Goal: Communication & Community: Answer question/provide support

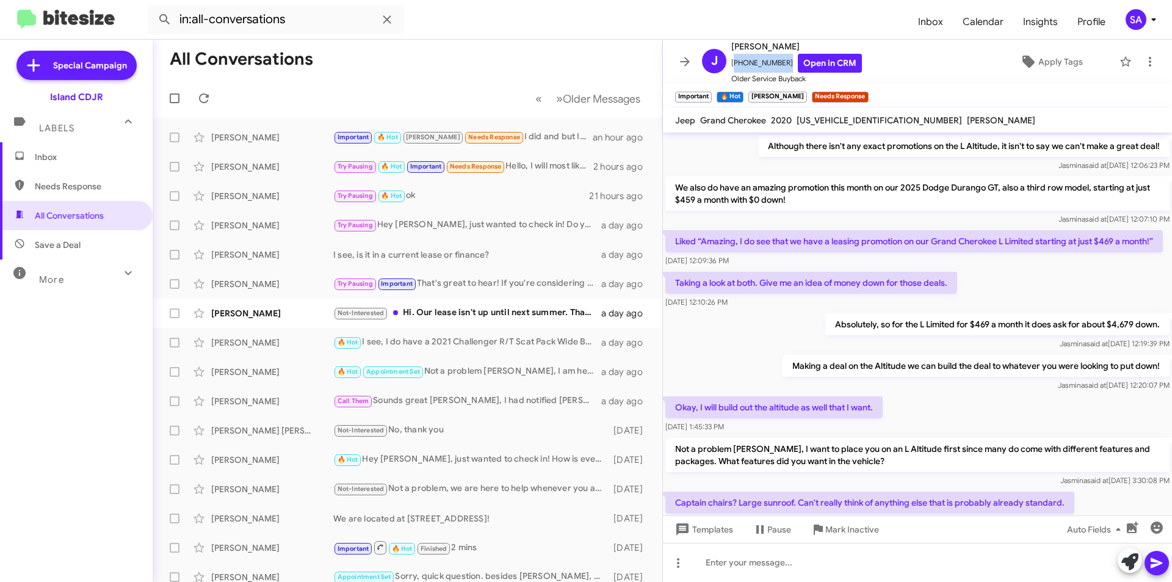
scroll to position [618, 0]
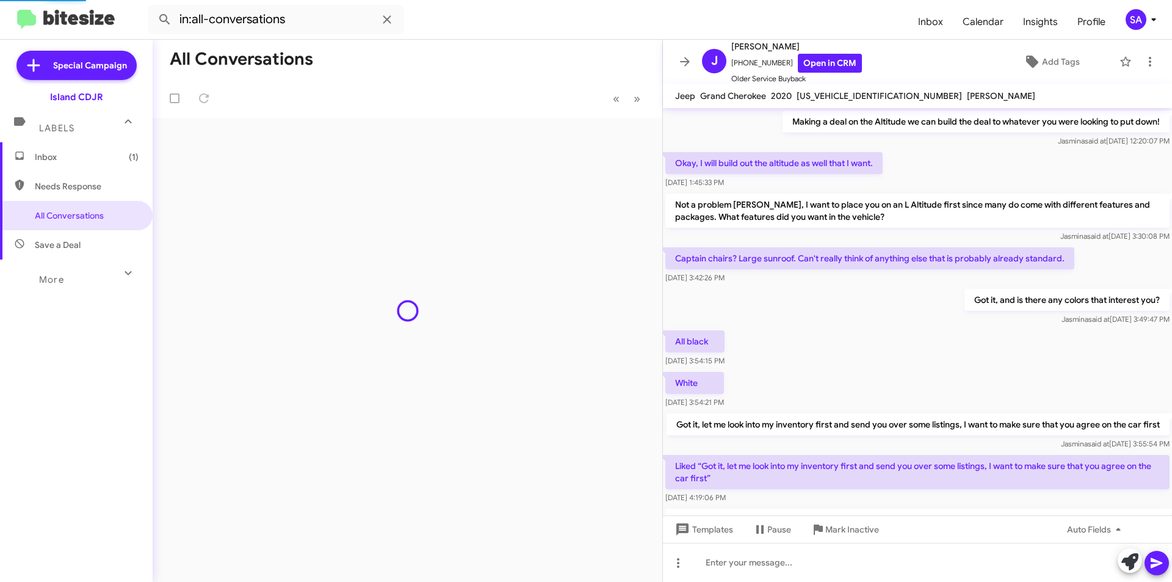
scroll to position [594, 0]
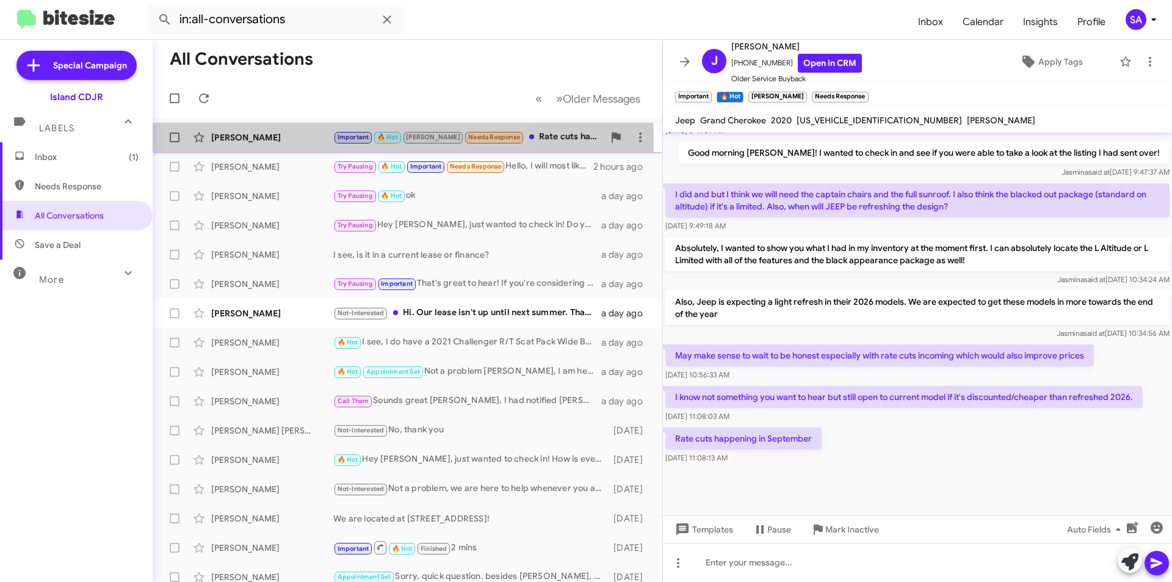
click at [283, 139] on div "[PERSON_NAME]" at bounding box center [272, 137] width 122 height 12
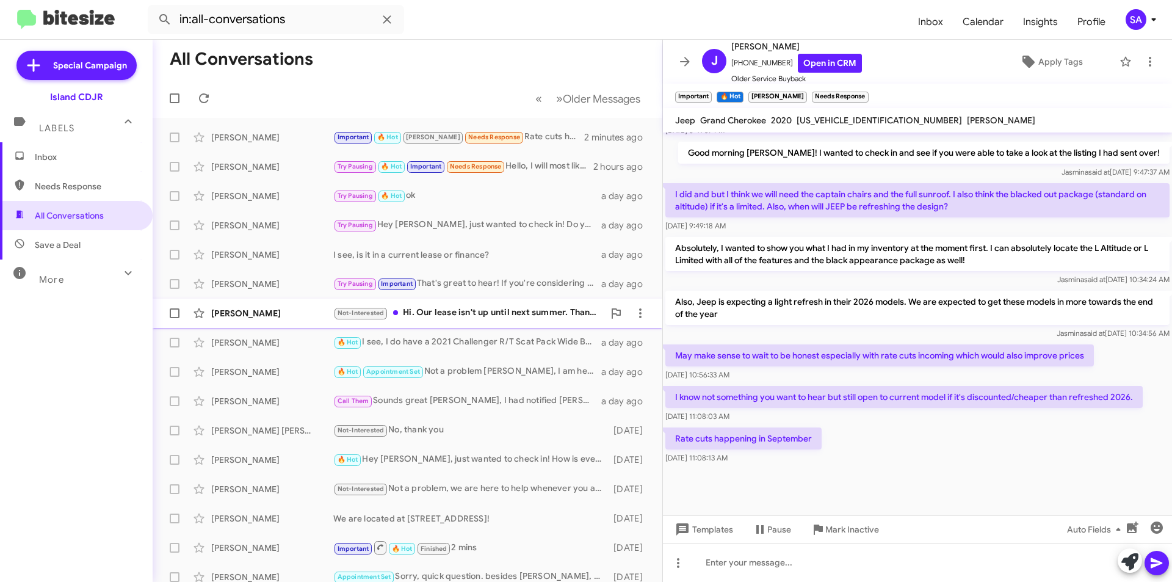
click at [540, 322] on div "[PERSON_NAME] Not-Interested Hi. Our lease isn't up until next summer. Thanks. …" at bounding box center [407, 313] width 490 height 24
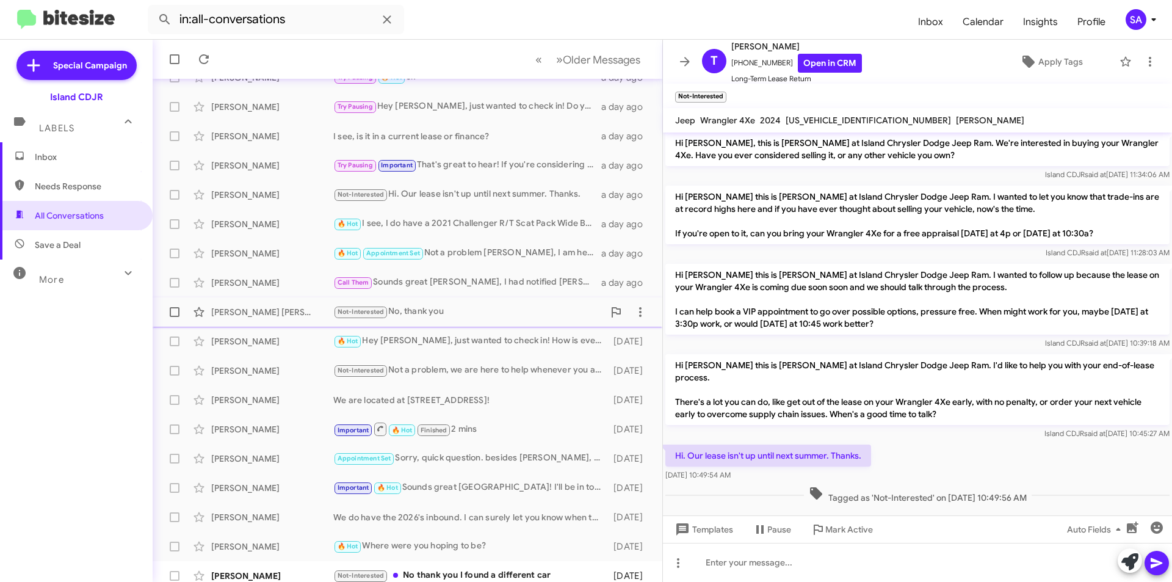
scroll to position [127, 0]
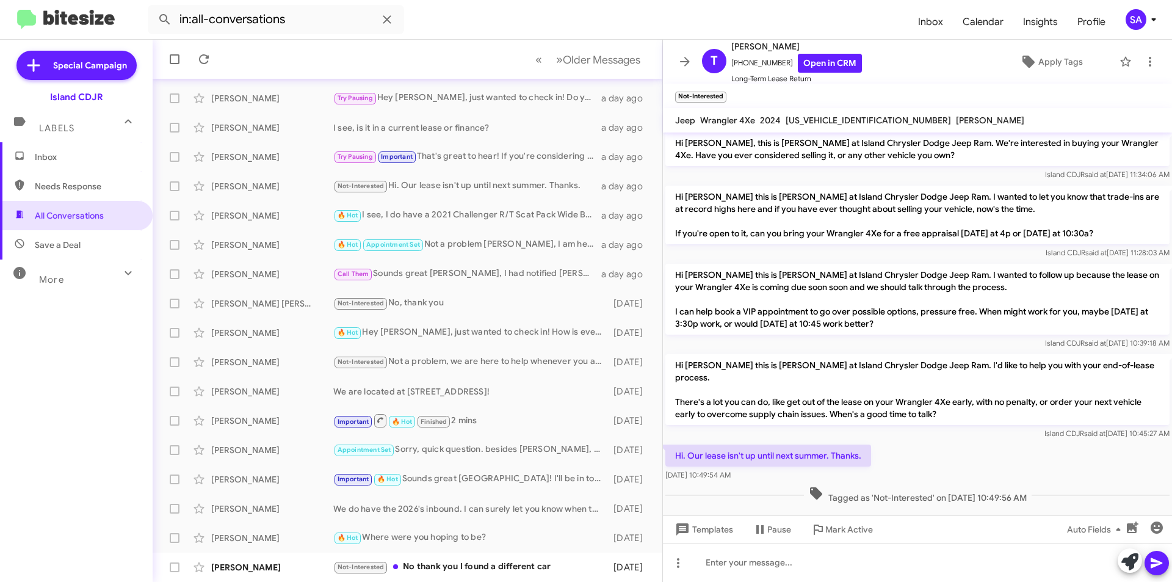
click at [82, 341] on div "Inbox Needs Response All Conversations Save a Deal More Important 🔥 Hot Appoint…" at bounding box center [76, 316] width 153 height 349
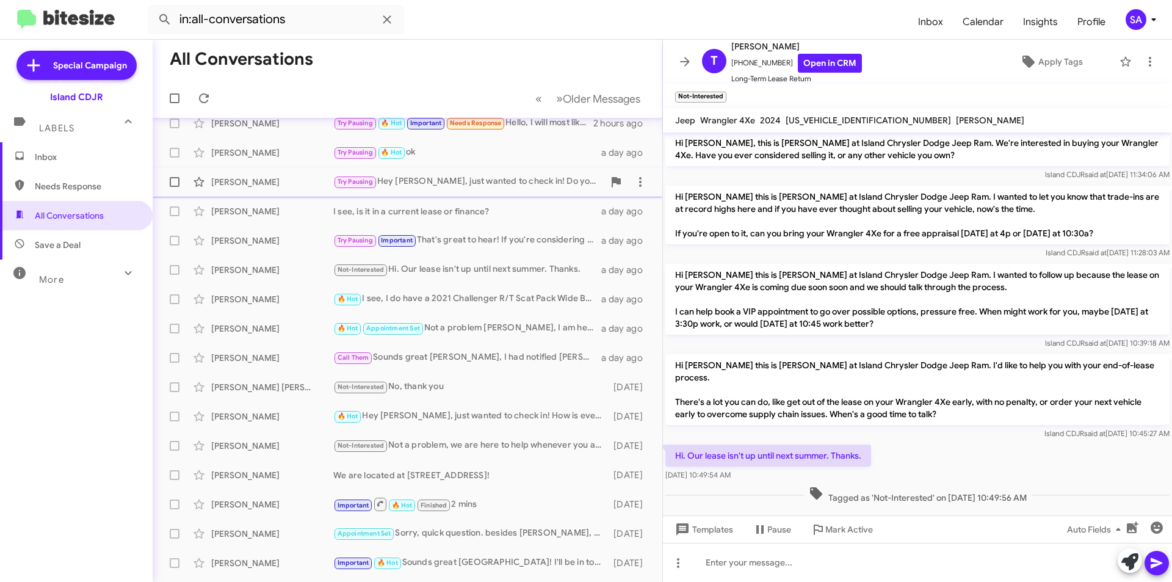
scroll to position [0, 0]
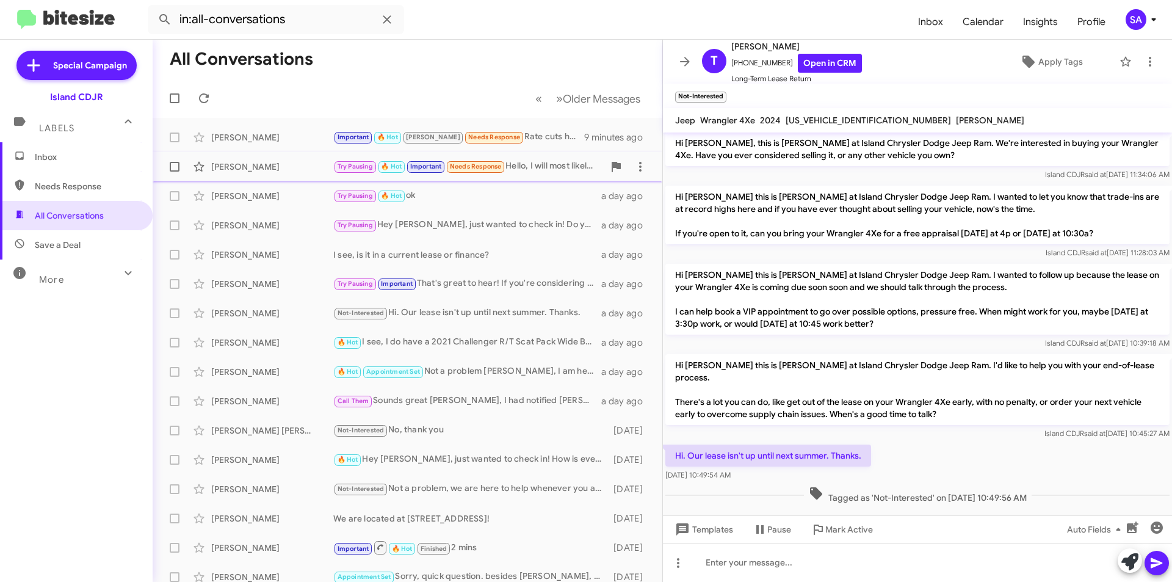
click at [280, 165] on div "[PERSON_NAME]" at bounding box center [272, 167] width 122 height 12
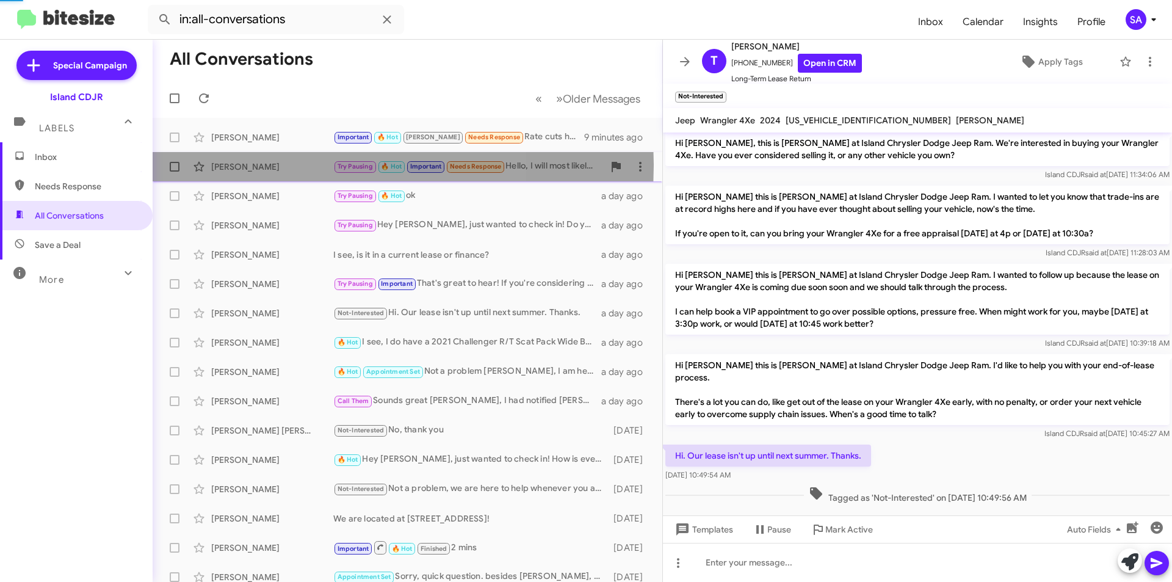
click at [280, 165] on div "[PERSON_NAME]" at bounding box center [272, 167] width 122 height 12
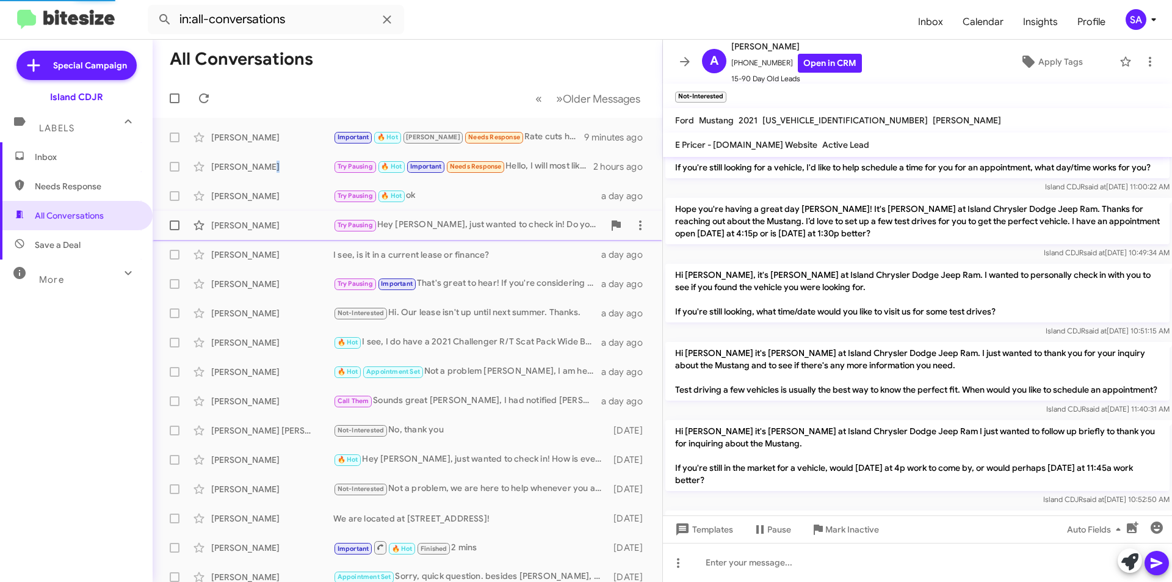
scroll to position [903, 0]
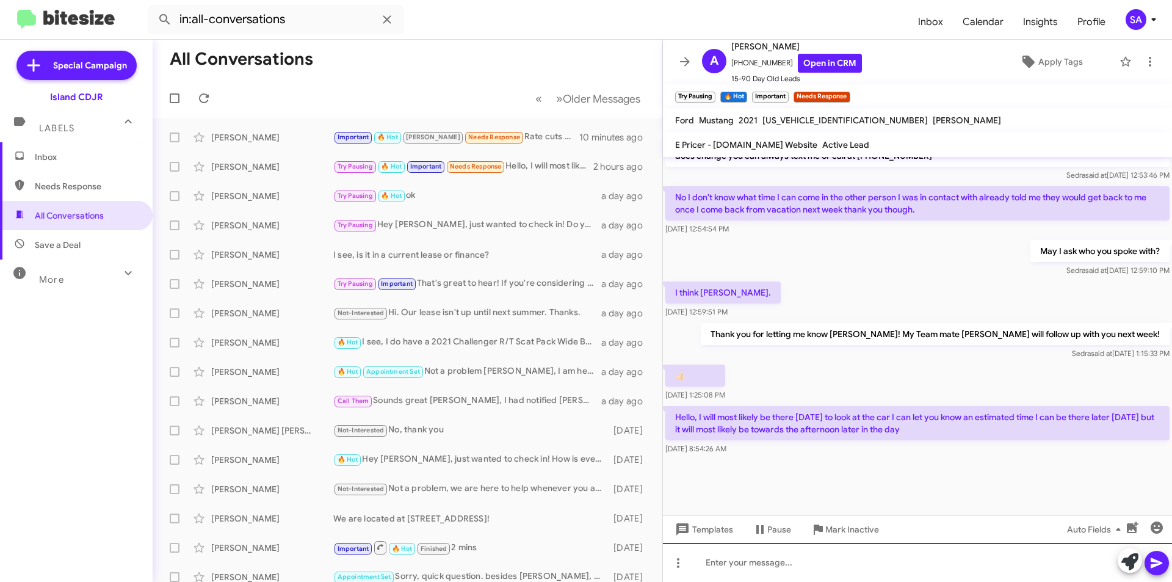
click at [767, 566] on div at bounding box center [917, 562] width 509 height 39
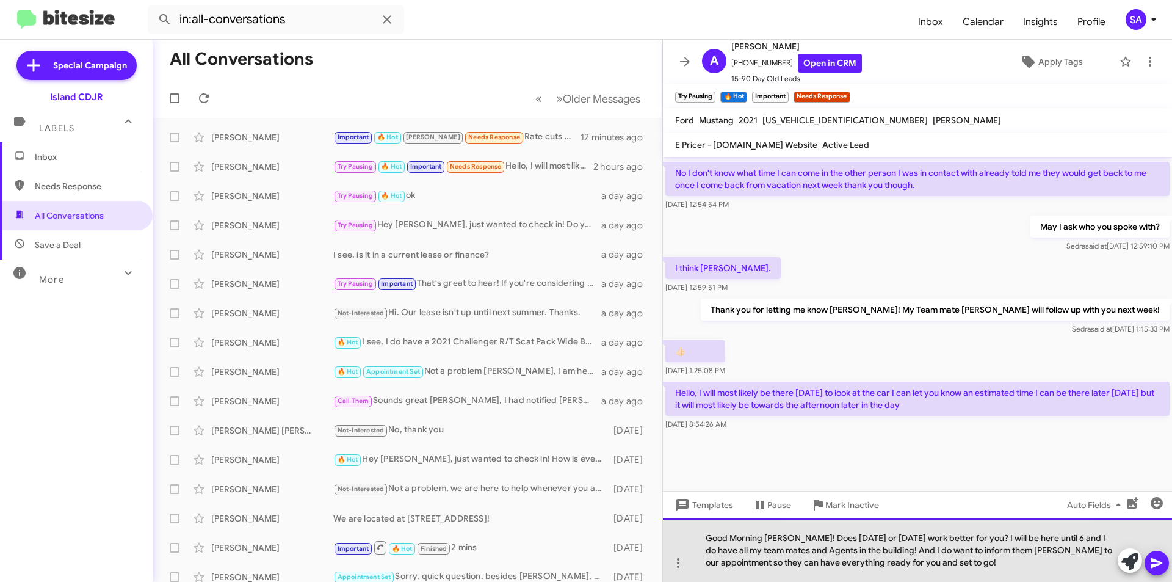
click at [901, 547] on div "Good Morning [PERSON_NAME]! Does [DATE] or [DATE] work better for you? I will b…" at bounding box center [917, 549] width 509 height 63
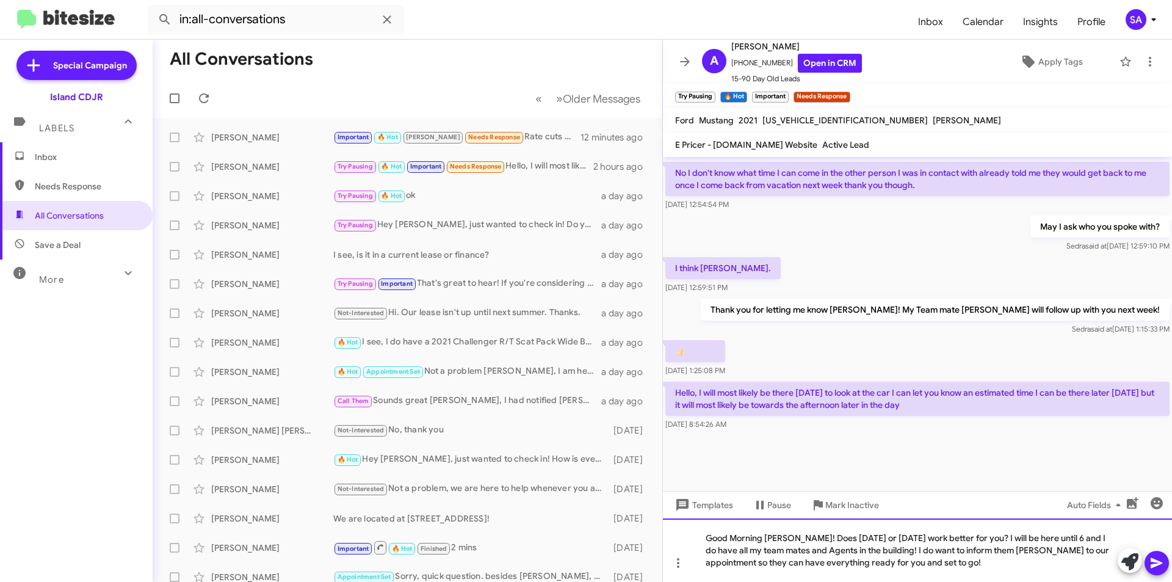
click at [992, 562] on div "Good Morning [PERSON_NAME]! Does [DATE] or [DATE] work better for you? I will b…" at bounding box center [917, 549] width 509 height 63
click at [1158, 558] on icon at bounding box center [1156, 562] width 15 height 15
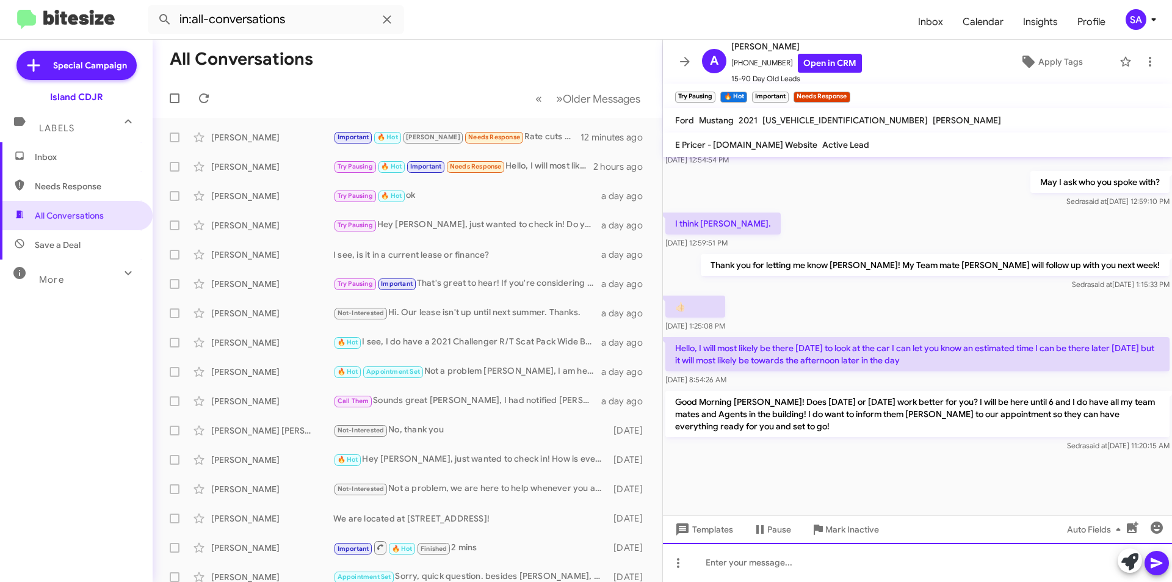
scroll to position [972, 0]
click at [443, 204] on div "[PERSON_NAME] Try Pausing 🔥 Hot ok a day ago" at bounding box center [407, 196] width 490 height 24
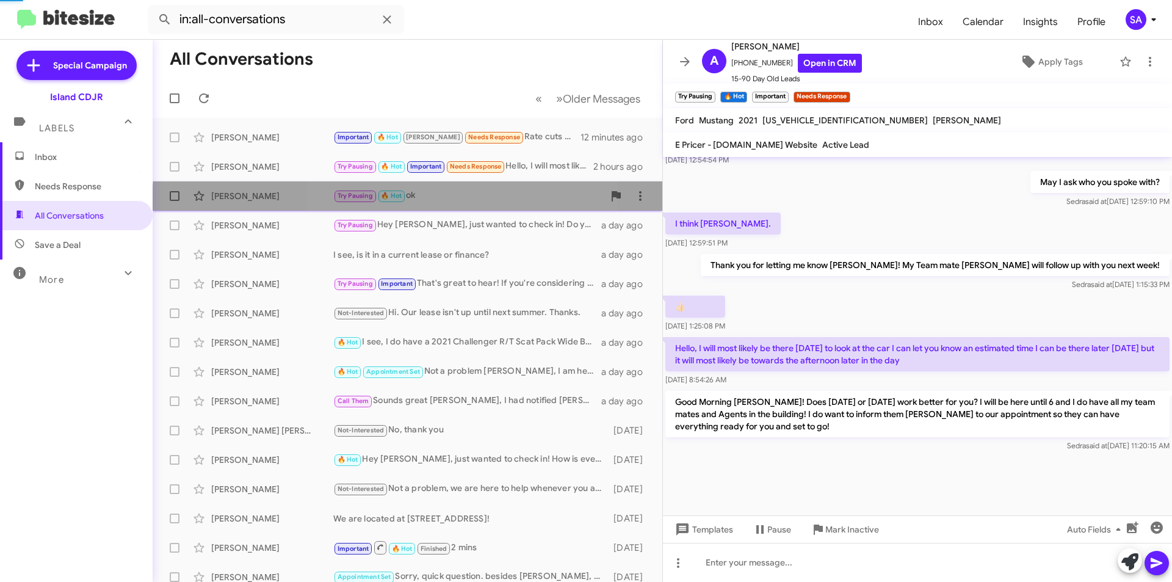
click at [443, 204] on div "[PERSON_NAME] Try Pausing 🔥 Hot ok a day ago" at bounding box center [407, 196] width 490 height 24
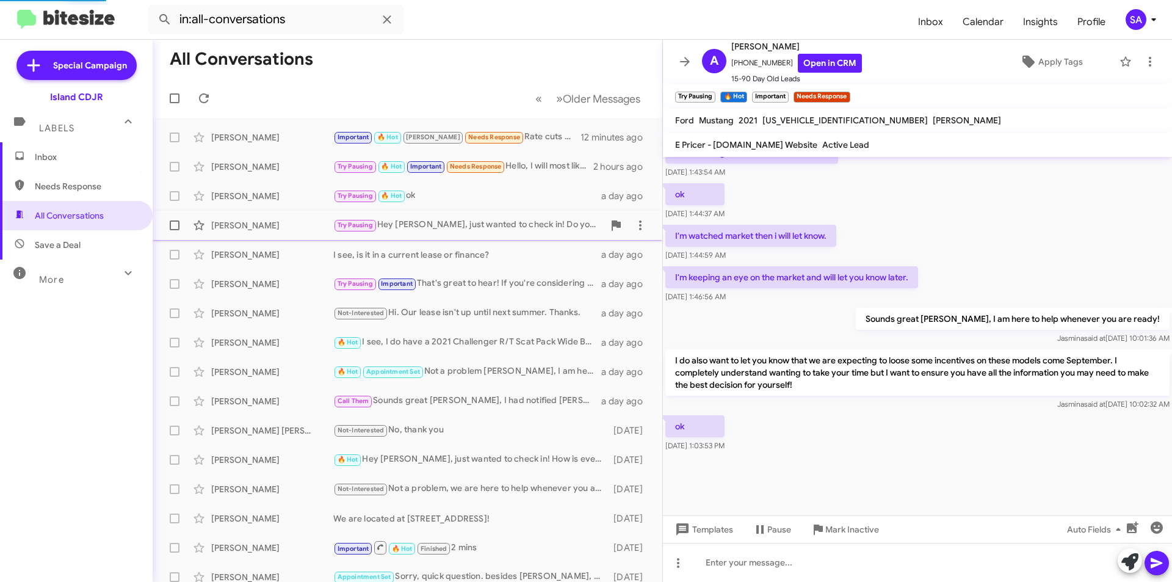
scroll to position [557, 0]
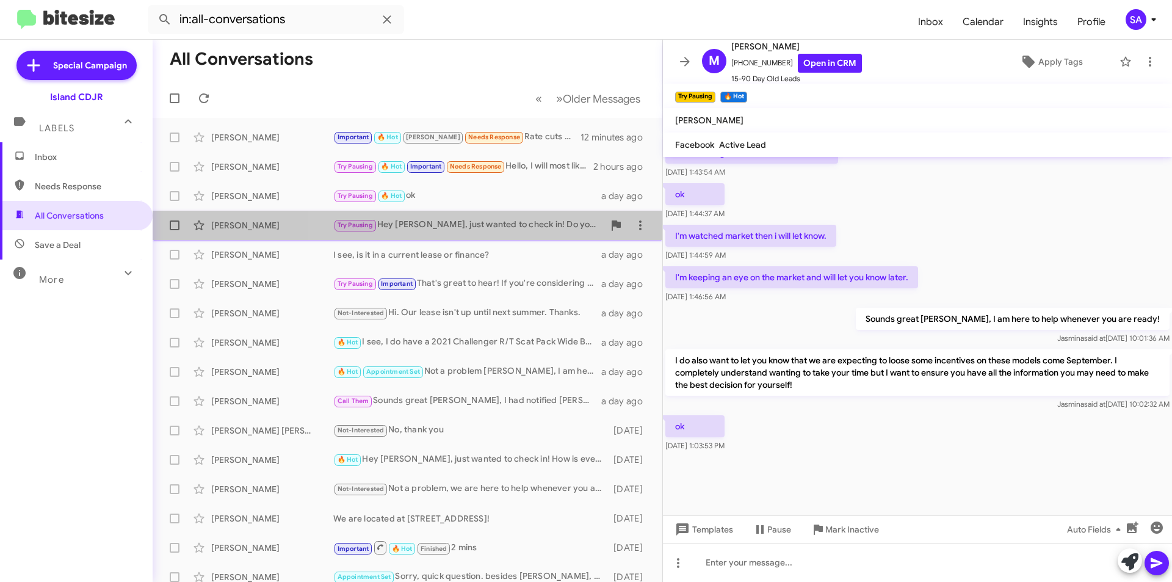
click at [507, 221] on div "Try Pausing Hey [PERSON_NAME], just wanted to check in! Do you have a moment [D…" at bounding box center [468, 225] width 270 height 14
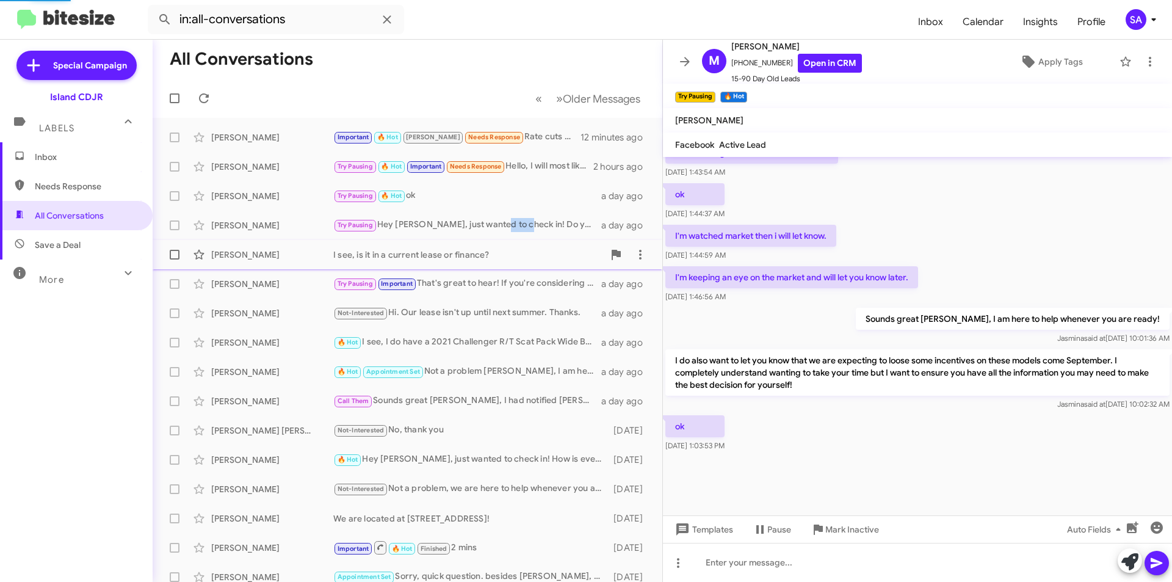
scroll to position [23, 0]
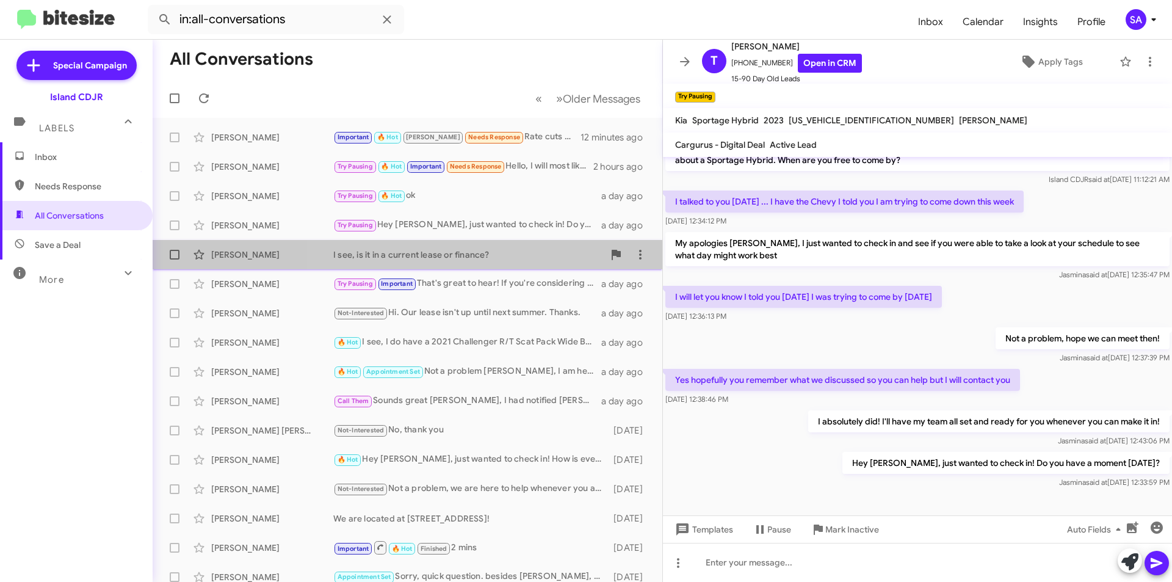
click at [508, 242] on span "[PERSON_NAME] I see, is it in a current lease or finance? a day ago" at bounding box center [408, 254] width 510 height 29
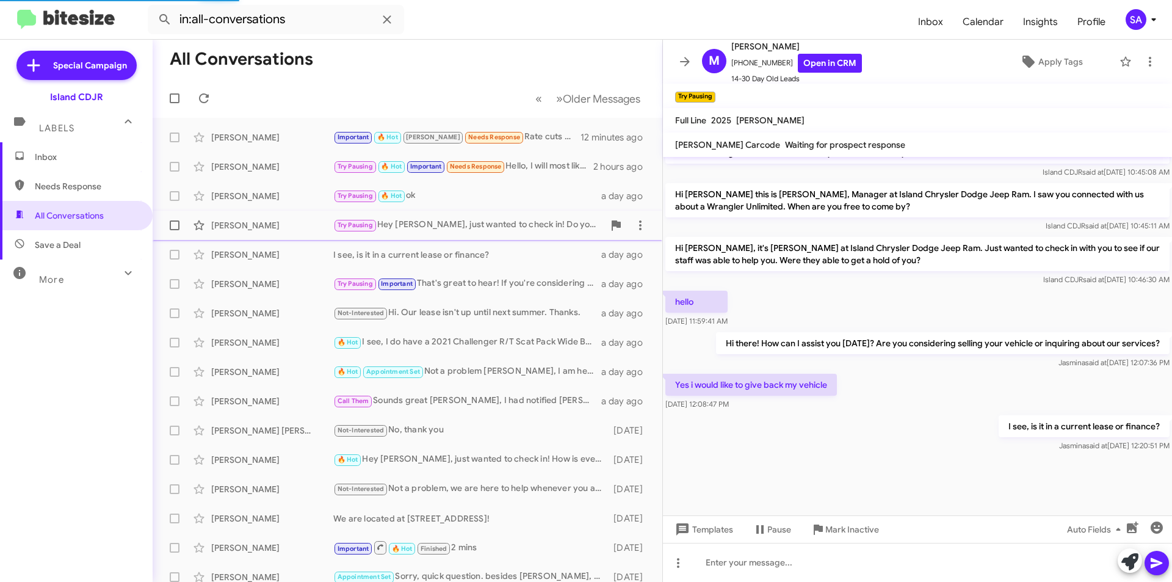
scroll to position [678, 0]
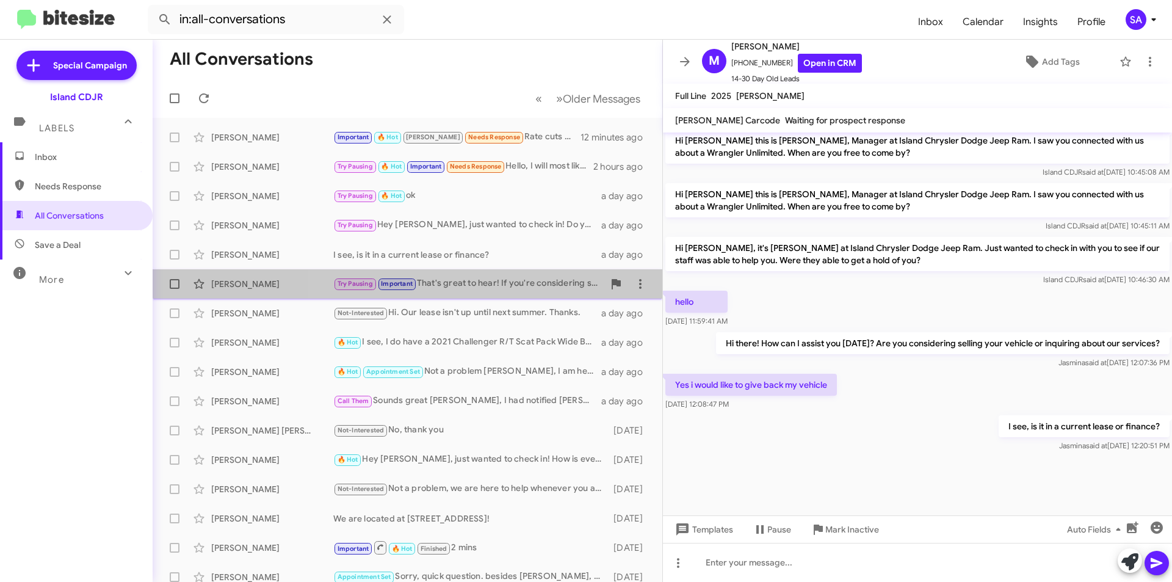
click at [502, 277] on div "Try Pausing Important That's great to hear! If you're considering selling, we’d…" at bounding box center [468, 283] width 270 height 14
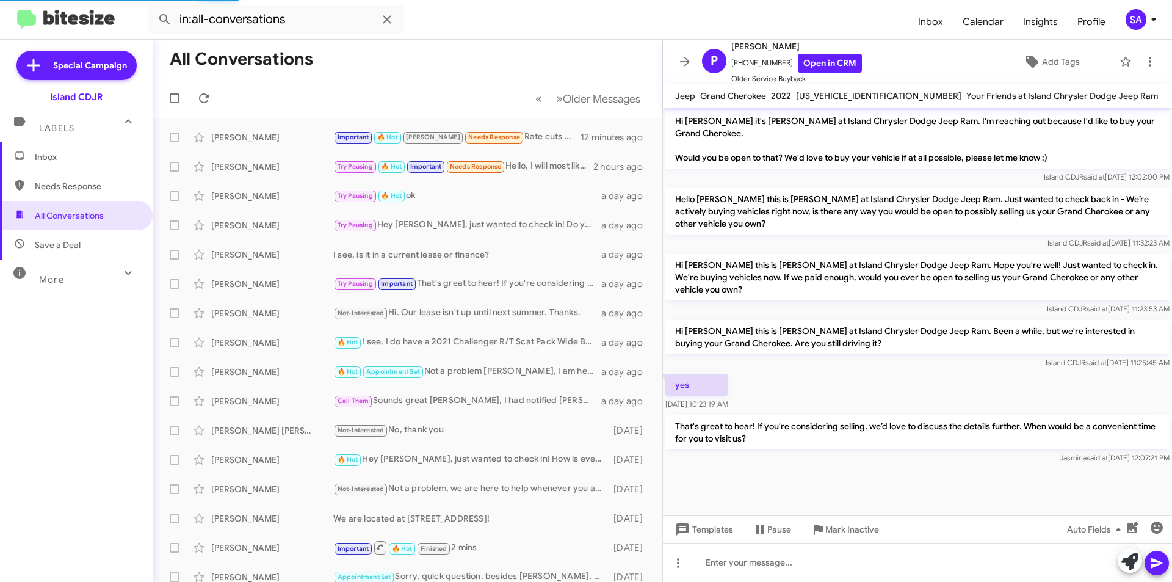
scroll to position [497, 0]
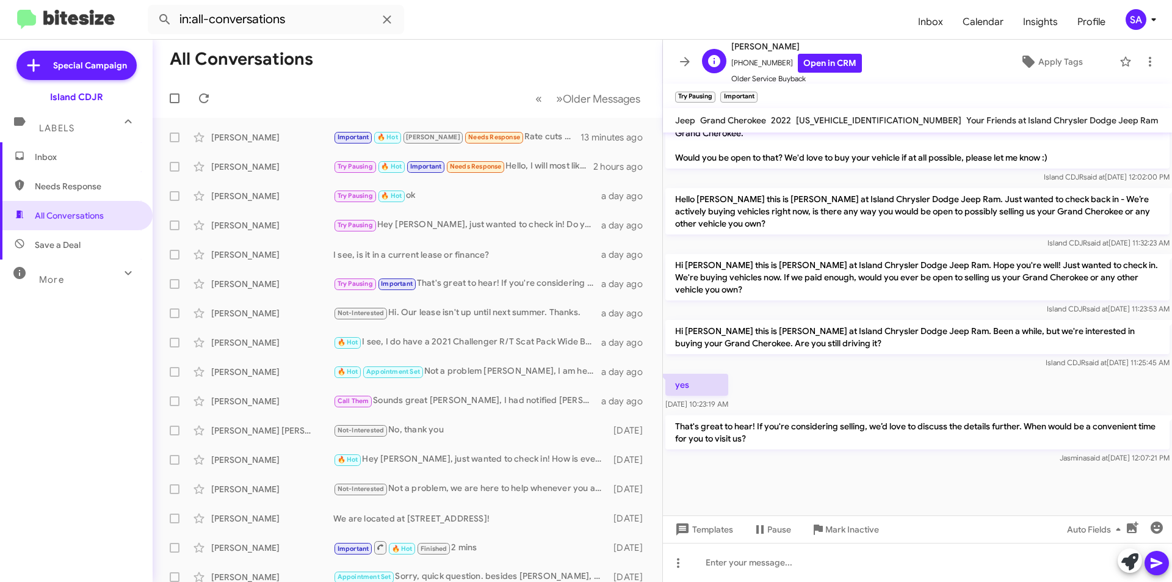
click at [762, 73] on span "Older Service Buyback" at bounding box center [796, 79] width 131 height 12
click at [755, 65] on span "[PHONE_NUMBER] Open in CRM" at bounding box center [796, 63] width 131 height 19
click at [755, 64] on span "[PHONE_NUMBER] Open in CRM" at bounding box center [796, 63] width 131 height 19
copy span "[PHONE_NUMBER]"
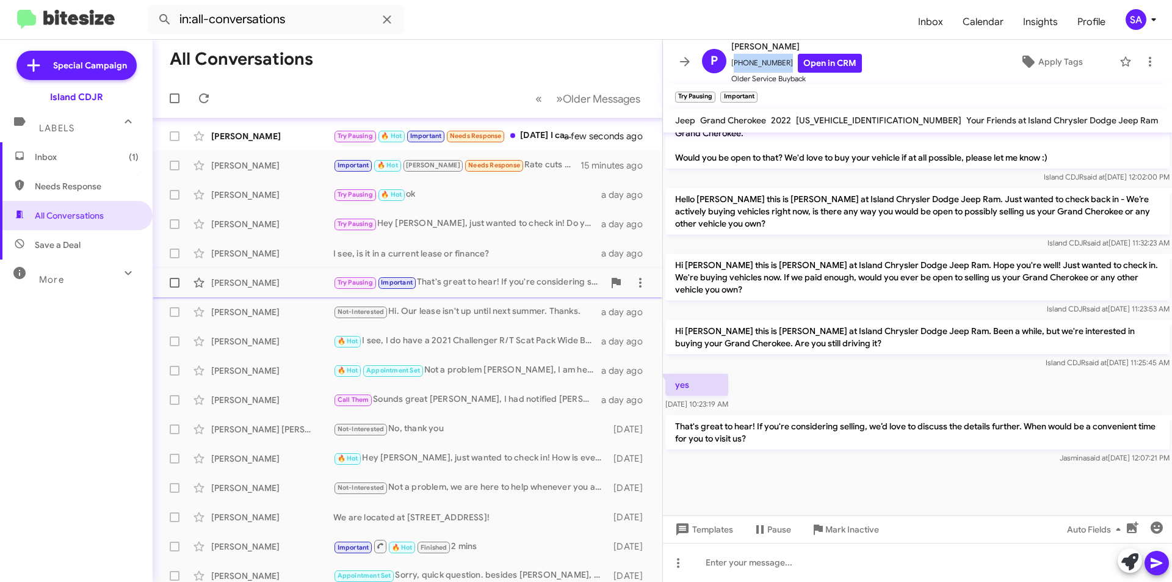
scroll to position [0, 0]
click at [294, 128] on div "[PERSON_NAME] Try Pausing 🔥 Hot Important Needs Response [DATE] I can be there …" at bounding box center [407, 137] width 490 height 24
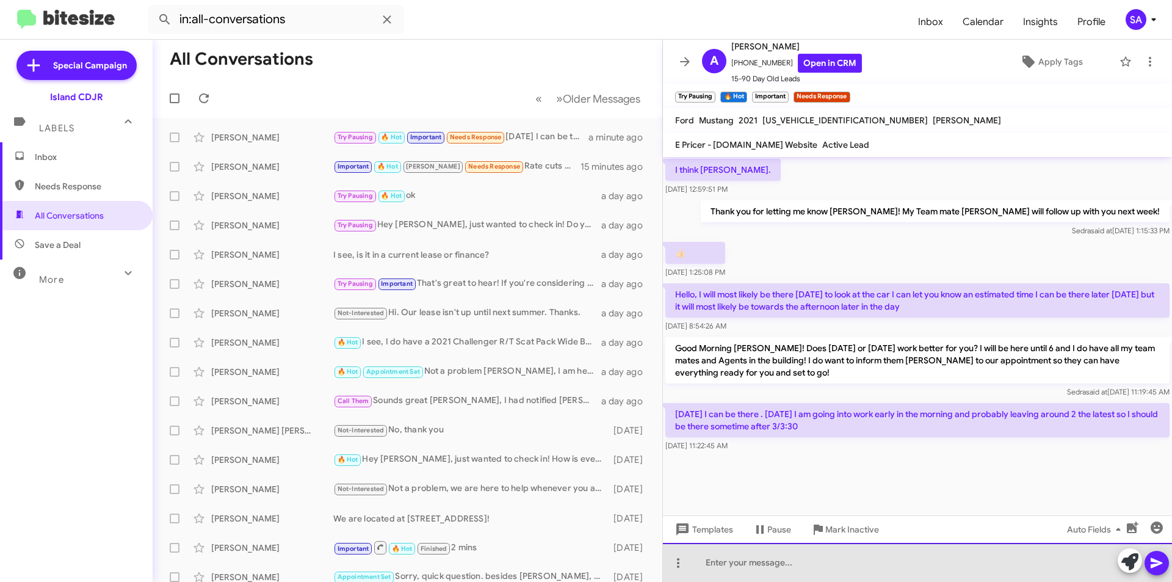
click at [743, 564] on div at bounding box center [917, 562] width 509 height 39
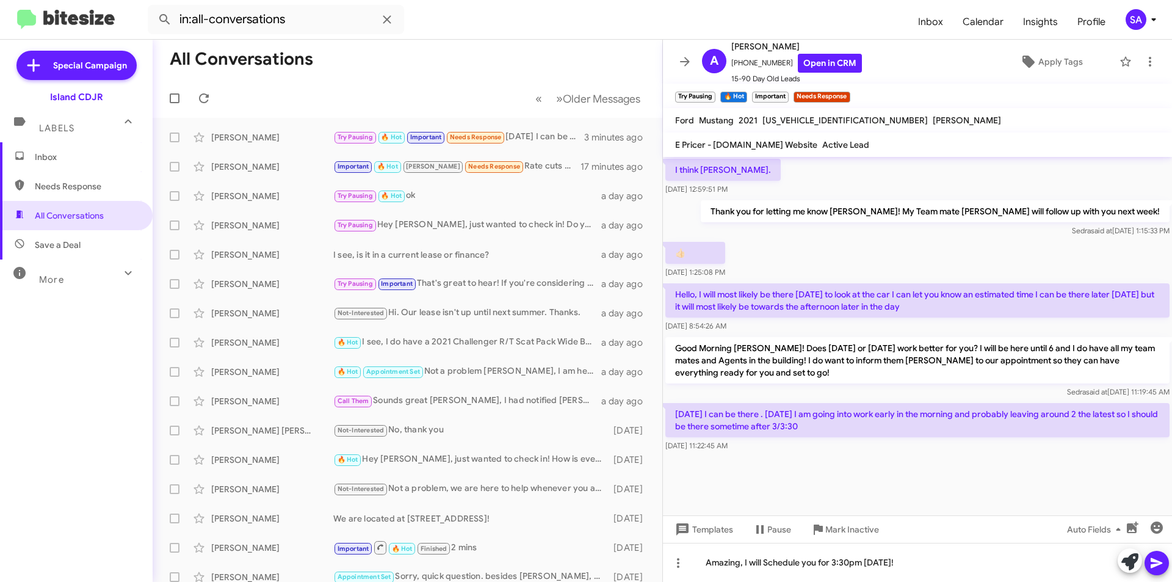
click at [1154, 568] on icon at bounding box center [1156, 562] width 15 height 15
click at [877, 573] on div at bounding box center [917, 562] width 509 height 39
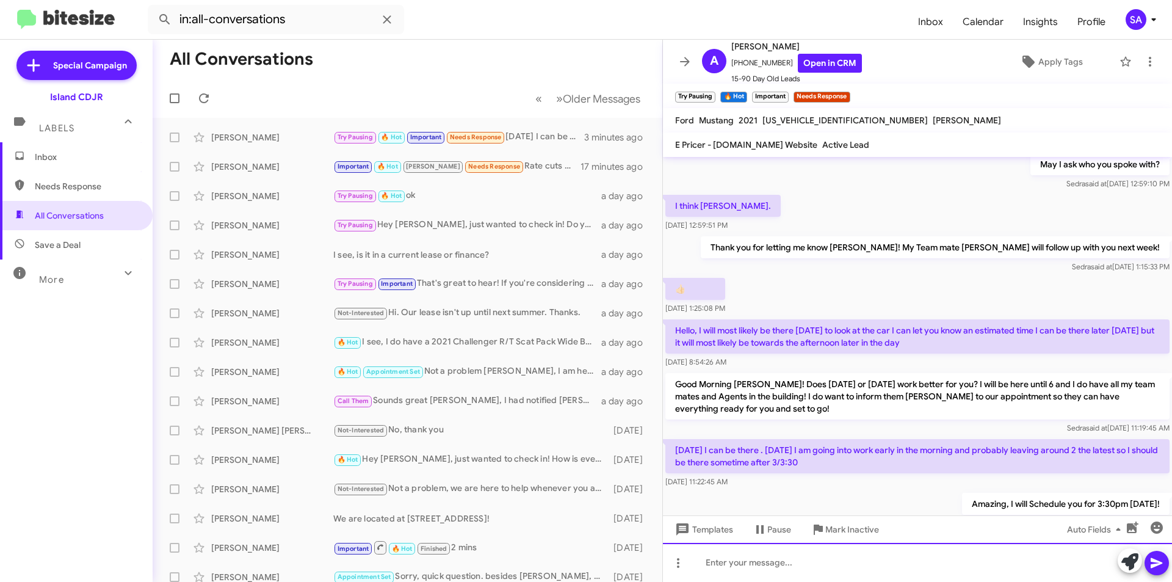
scroll to position [1212, 0]
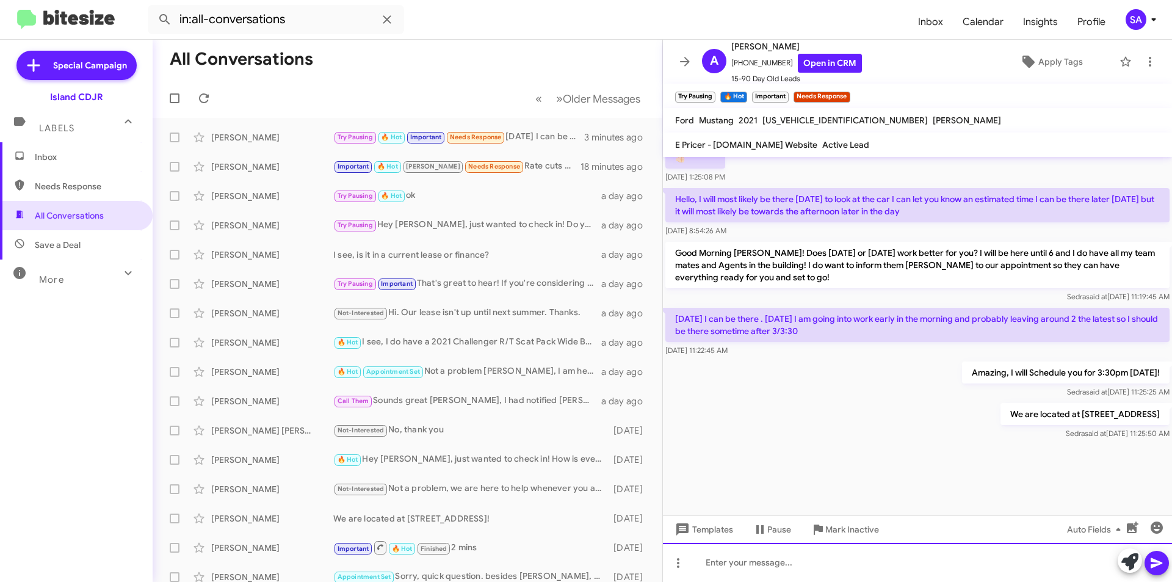
click at [766, 565] on div at bounding box center [917, 562] width 509 height 39
click at [1146, 560] on button at bounding box center [1156, 563] width 24 height 24
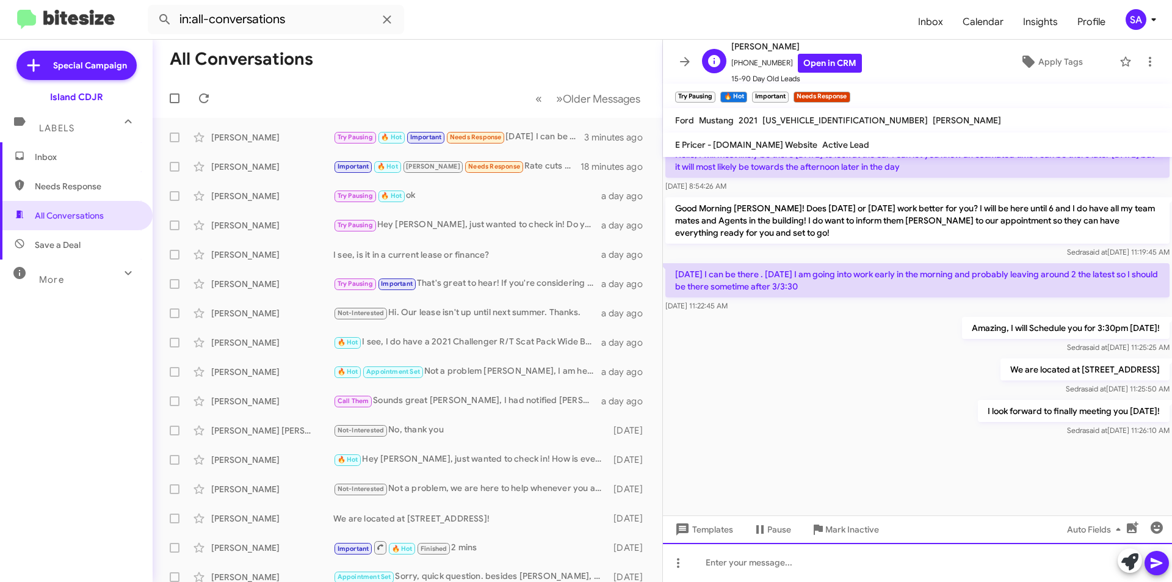
scroll to position [1256, 0]
click at [744, 63] on span "[PHONE_NUMBER] Open in CRM" at bounding box center [796, 63] width 131 height 19
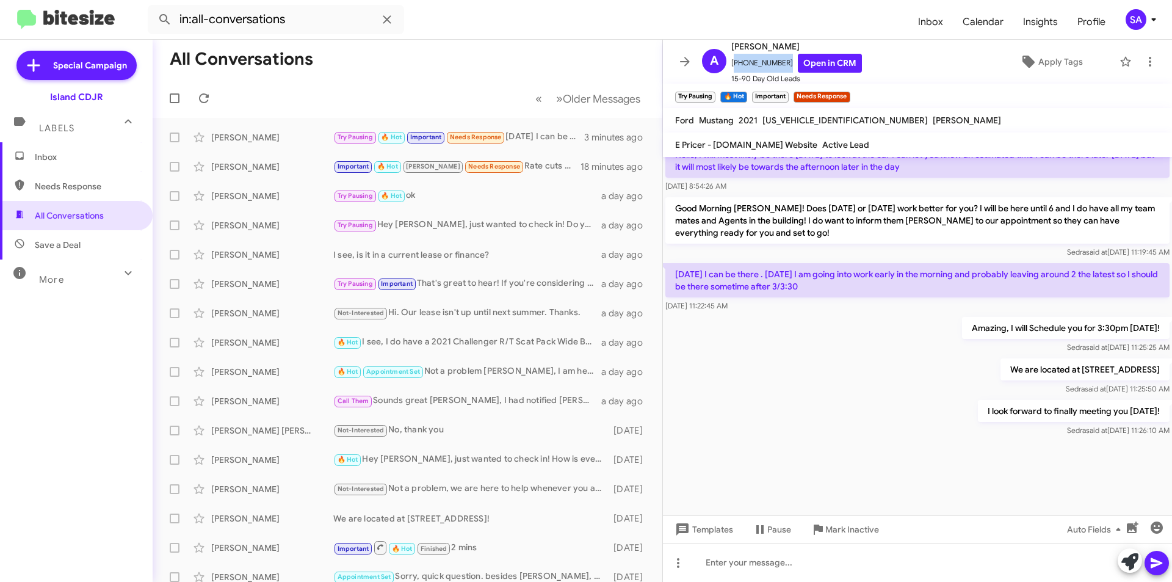
copy span "[PHONE_NUMBER]"
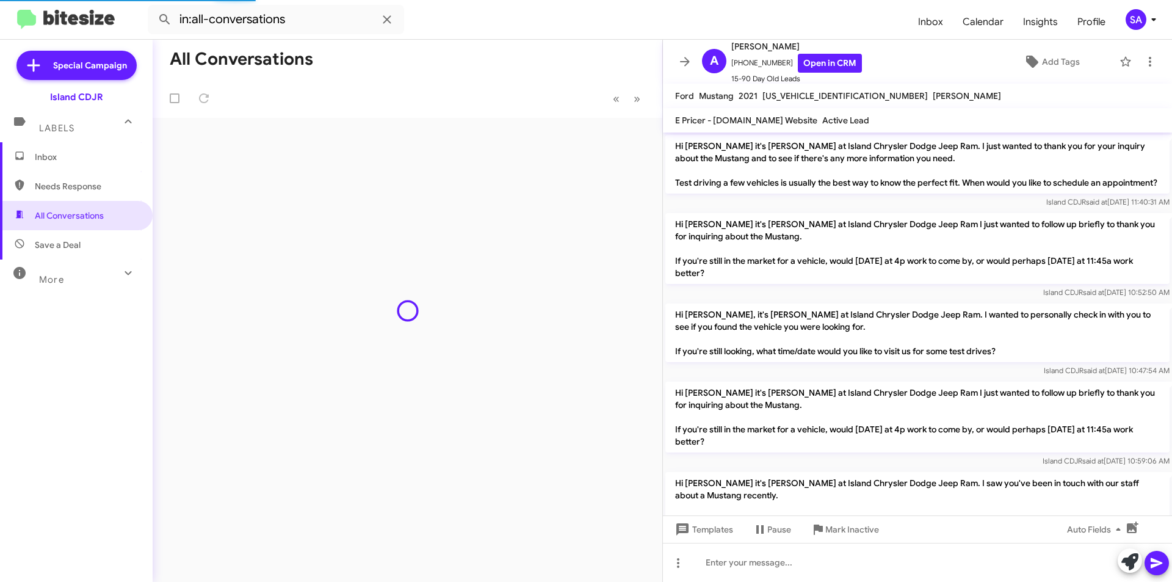
scroll to position [838, 0]
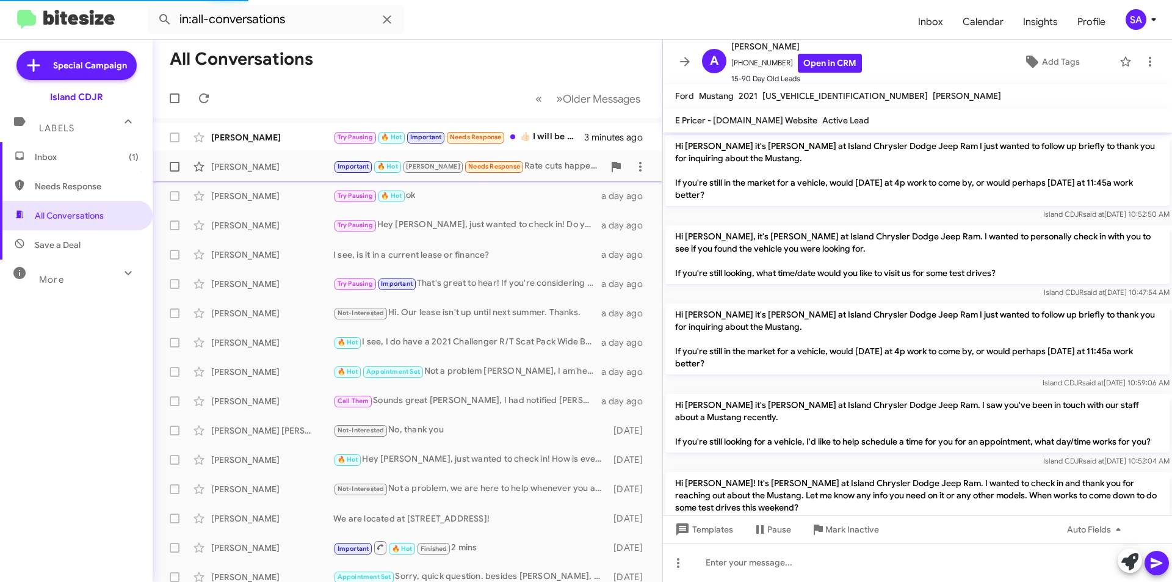
scroll to position [789, 0]
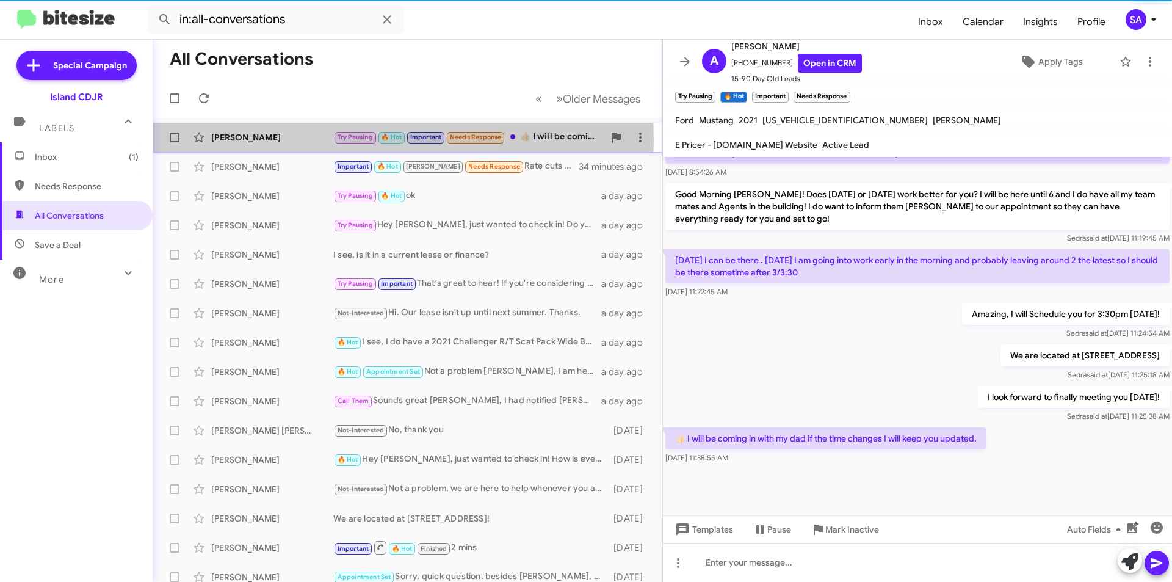
click at [264, 140] on div "[PERSON_NAME]" at bounding box center [272, 137] width 122 height 12
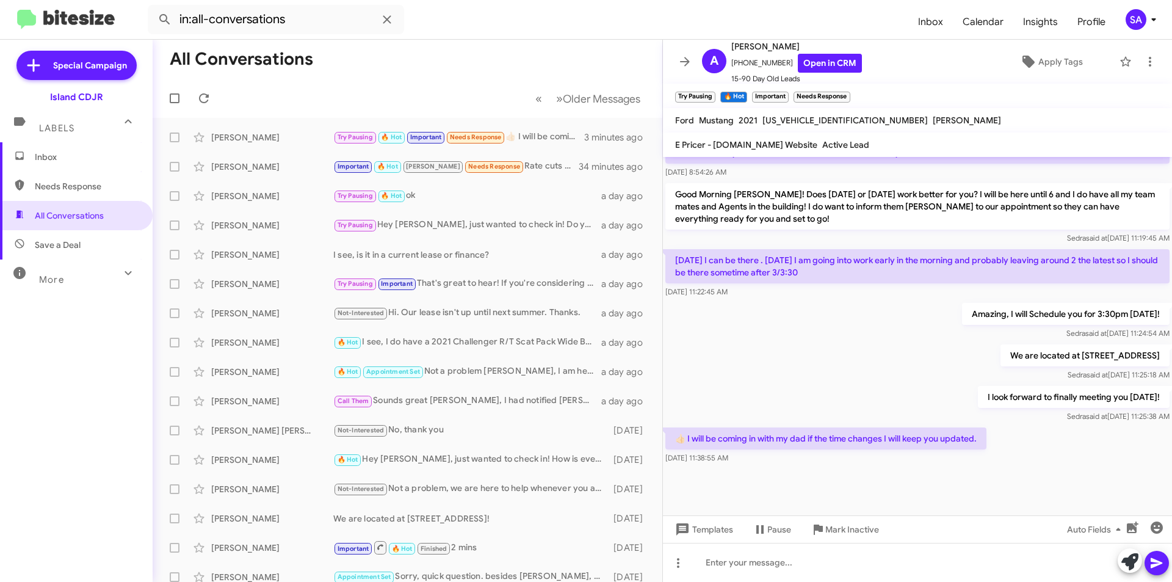
click at [789, 446] on p "👍🏻 I will be coming in with my dad if the time changes I will keep you updated." at bounding box center [825, 438] width 321 height 22
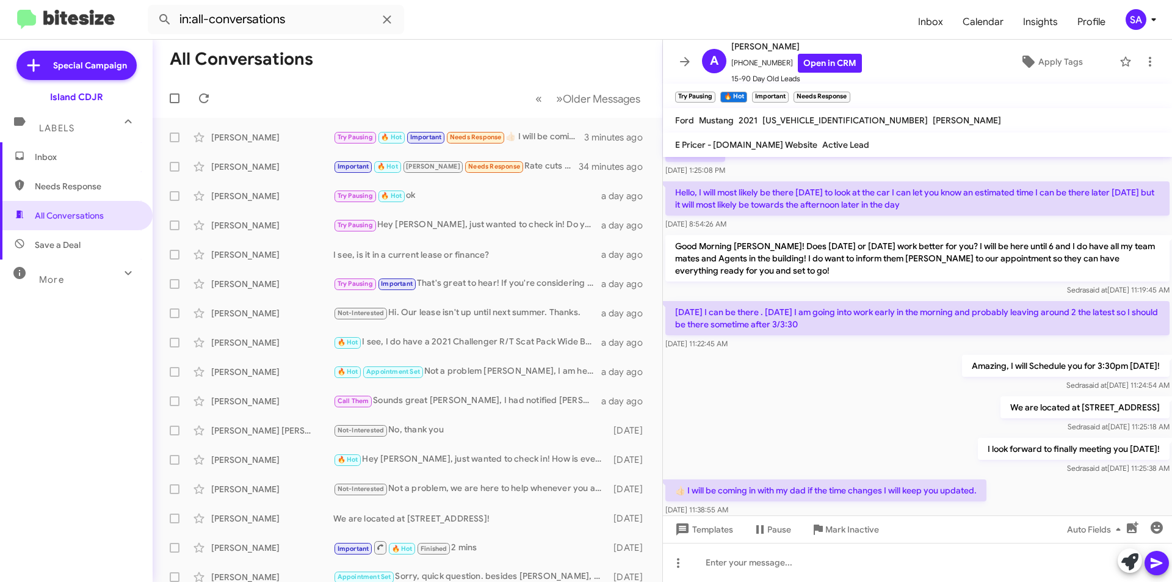
scroll to position [814, 0]
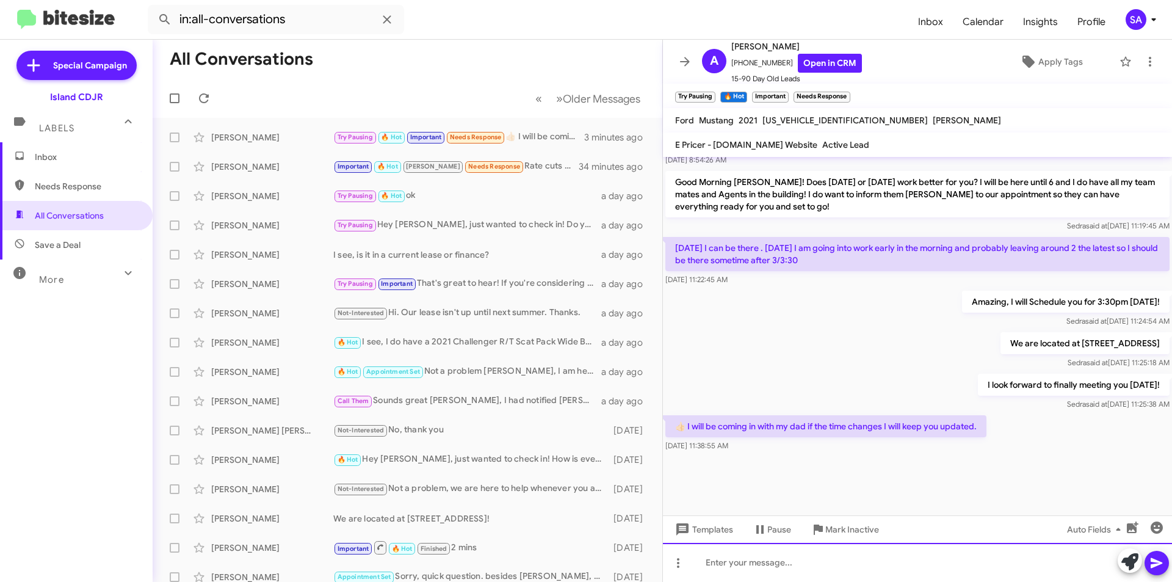
click at [815, 552] on div at bounding box center [917, 562] width 509 height 39
click at [761, 567] on div at bounding box center [917, 562] width 509 height 39
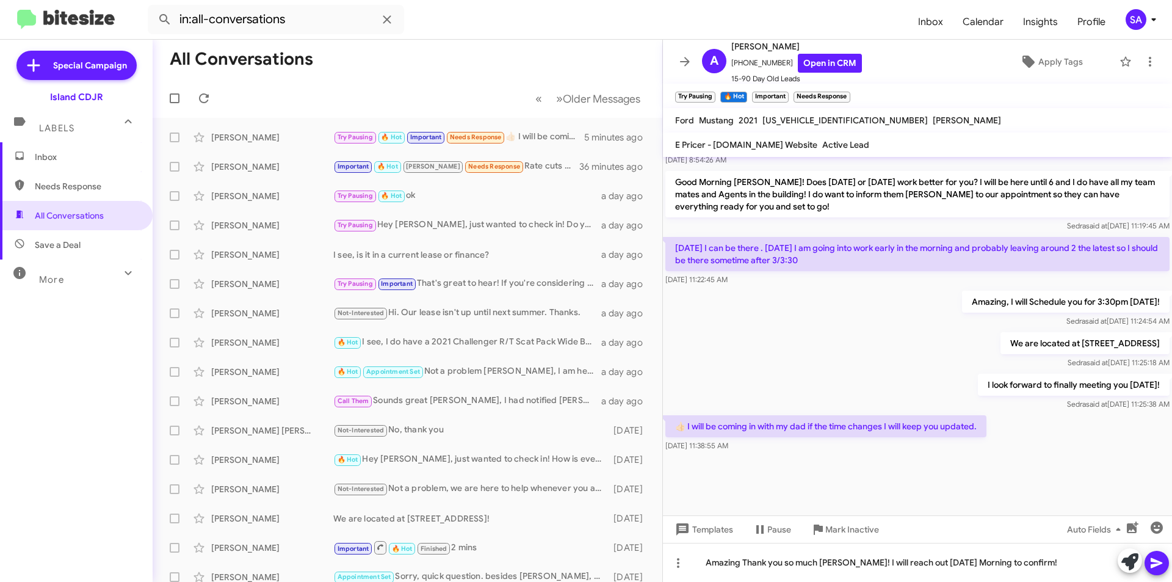
click at [1162, 562] on icon at bounding box center [1157, 563] width 12 height 10
